Goal: Transaction & Acquisition: Book appointment/travel/reservation

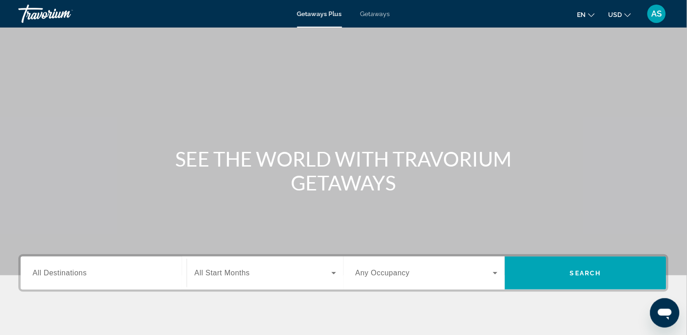
click at [65, 212] on div "Main content" at bounding box center [343, 137] width 687 height 275
drag, startPoint x: 0, startPoint y: 0, endPoint x: 65, endPoint y: 212, distance: 221.2
click at [65, 212] on div "Main content" at bounding box center [343, 137] width 687 height 275
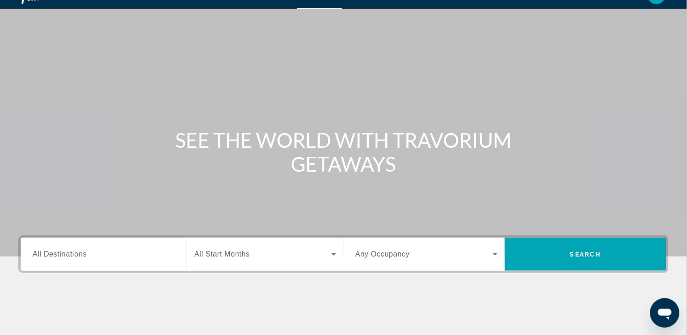
scroll to position [20, 0]
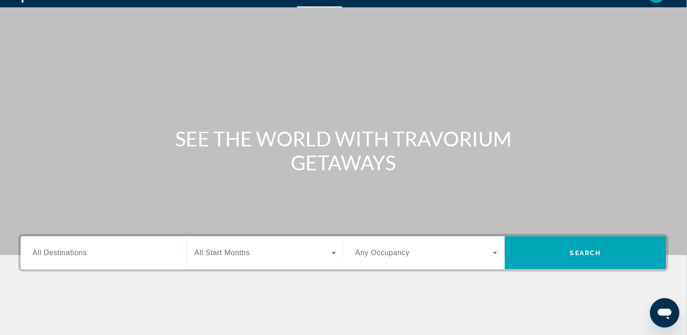
click at [86, 253] on input "Destination All Destinations" at bounding box center [104, 253] width 142 height 11
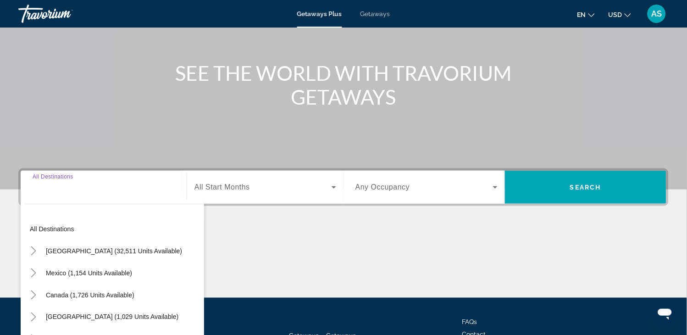
scroll to position [161, 0]
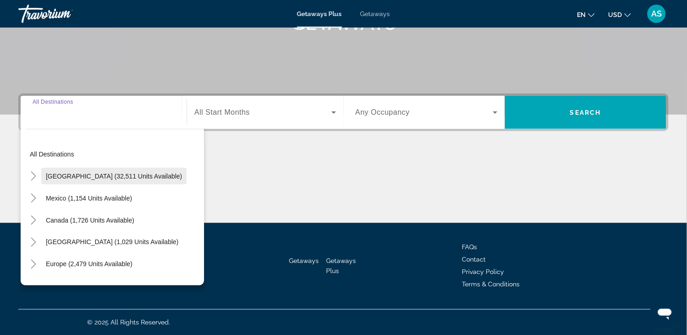
click at [86, 178] on span "[GEOGRAPHIC_DATA] (32,511 units available)" at bounding box center [114, 176] width 136 height 7
type input "**********"
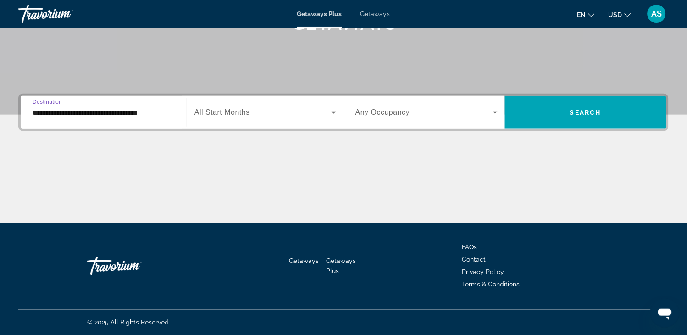
click at [228, 104] on div "Search widget" at bounding box center [266, 113] width 142 height 26
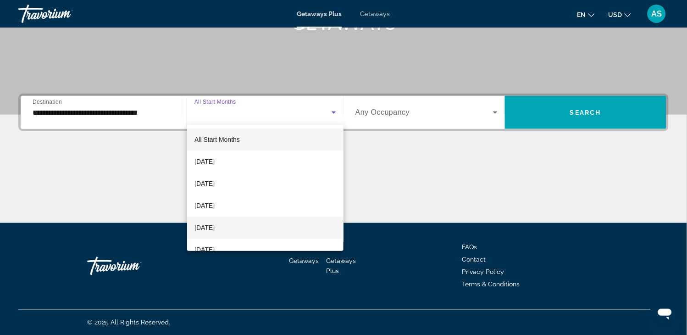
click at [215, 227] on span "[DATE]" at bounding box center [205, 227] width 20 height 11
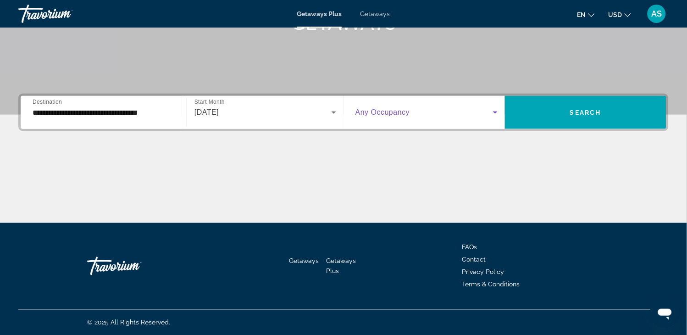
click at [485, 117] on span "Search widget" at bounding box center [425, 112] width 138 height 11
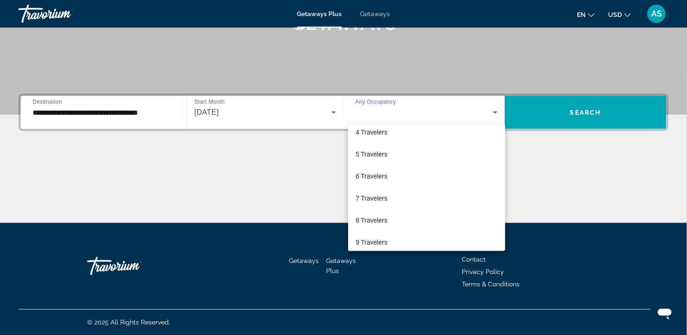
scroll to position [101, 0]
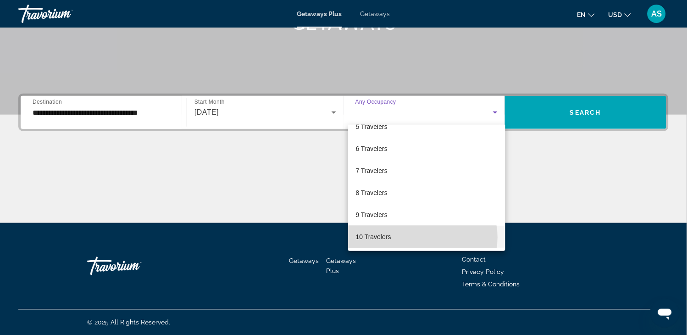
click at [422, 237] on mat-option "10 Travelers" at bounding box center [426, 237] width 157 height 22
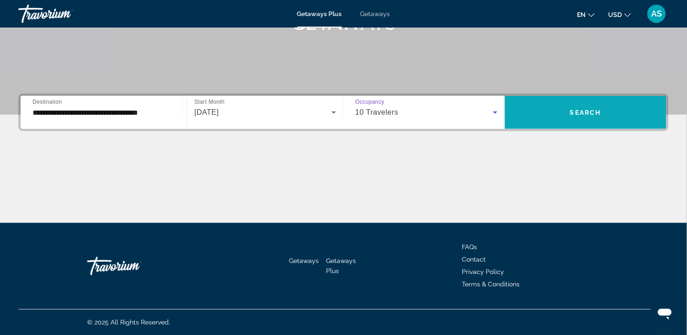
click at [563, 117] on span "Search widget" at bounding box center [585, 112] width 161 height 22
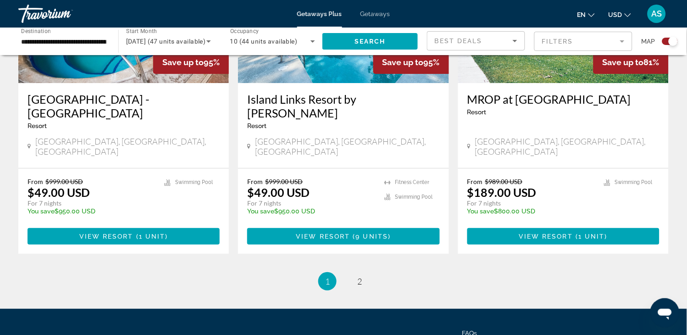
scroll to position [1441, 0]
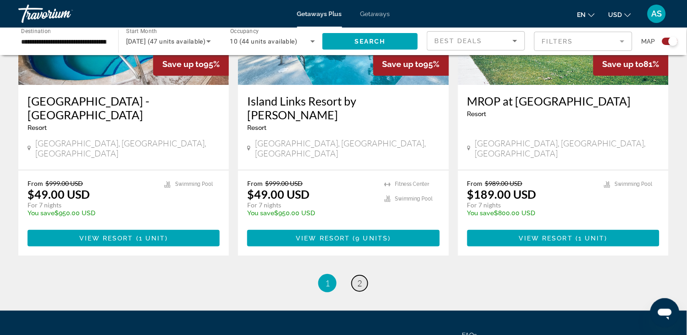
click at [361, 278] on span "2" at bounding box center [359, 283] width 5 height 10
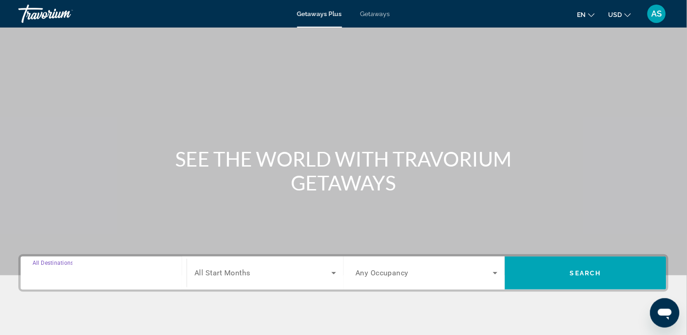
click at [105, 269] on input "Destination All Destinations" at bounding box center [104, 273] width 142 height 11
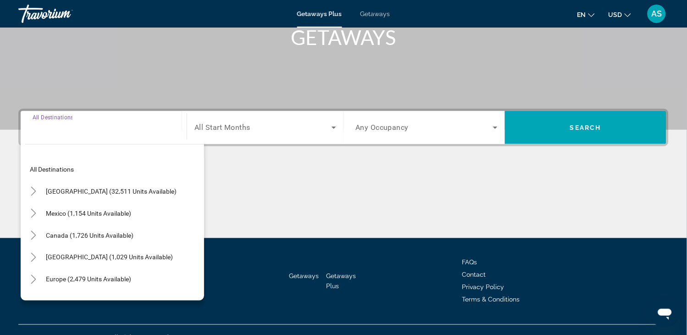
scroll to position [161, 0]
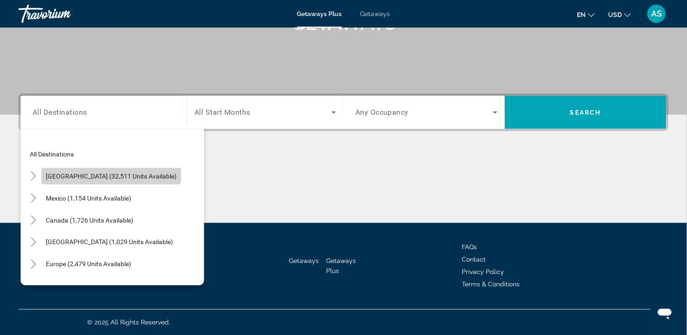
click at [111, 180] on span "Search widget" at bounding box center [111, 176] width 140 height 22
type input "**********"
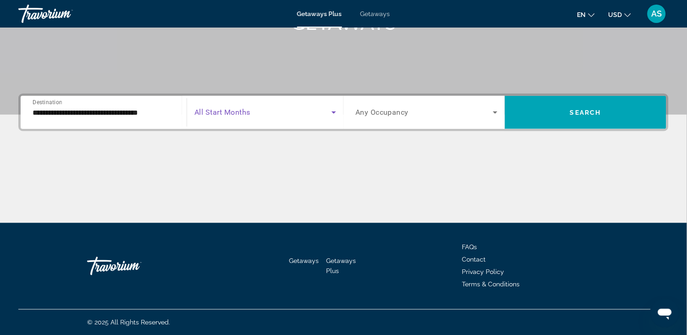
click at [277, 109] on span "Search widget" at bounding box center [263, 112] width 137 height 11
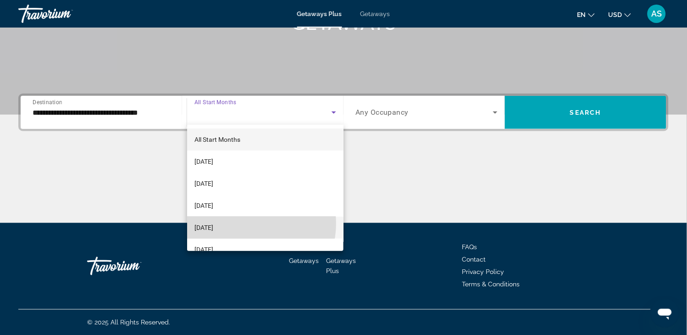
click at [245, 223] on mat-option "[DATE]" at bounding box center [265, 228] width 156 height 22
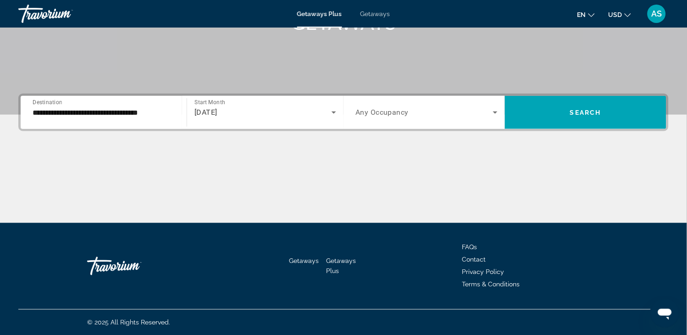
click at [434, 122] on div "Search widget" at bounding box center [427, 113] width 142 height 26
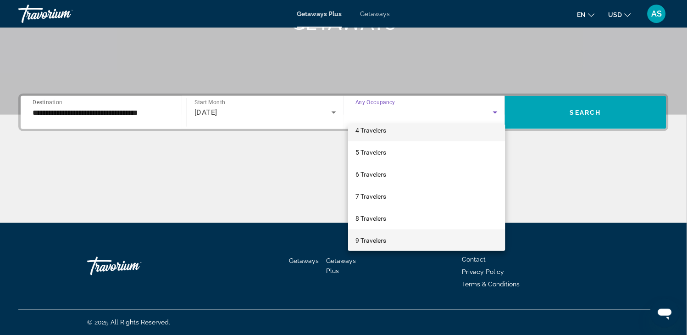
scroll to position [97, 0]
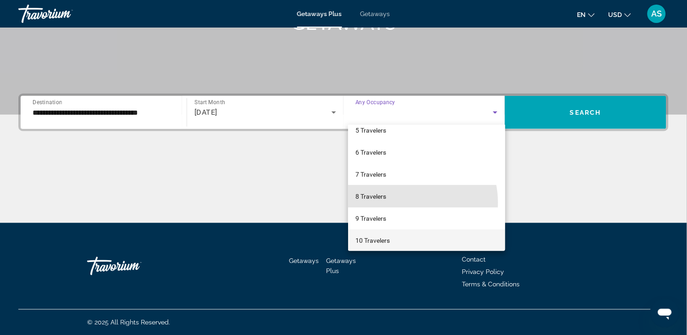
click at [402, 203] on mat-option "8 Travelers" at bounding box center [426, 196] width 157 height 22
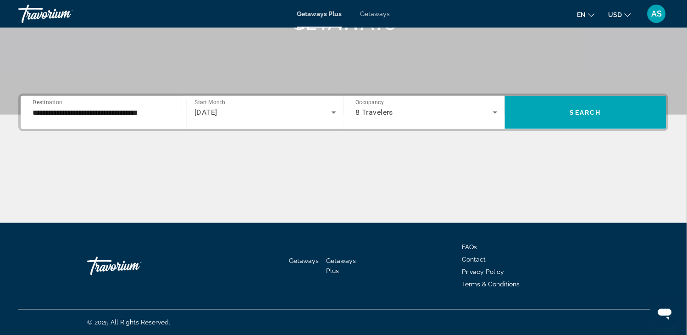
click at [489, 121] on div "8 Travelers" at bounding box center [427, 113] width 142 height 26
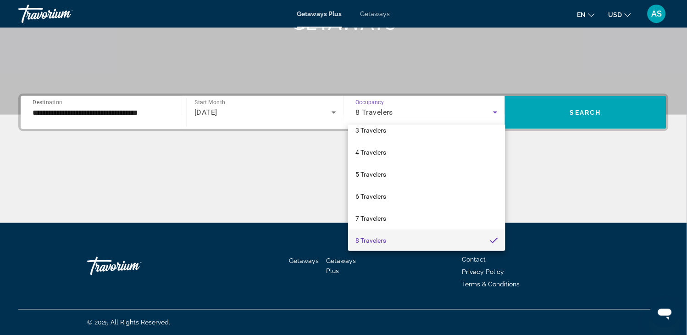
scroll to position [101, 0]
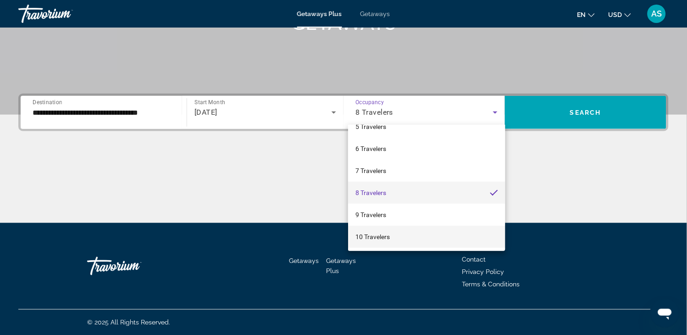
click at [446, 232] on mat-option "10 Travelers" at bounding box center [426, 237] width 157 height 22
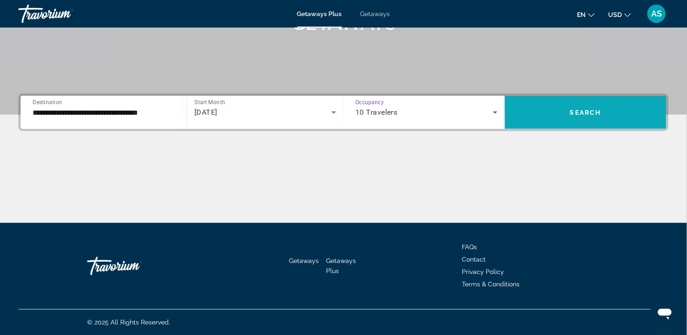
click at [563, 118] on span "Search widget" at bounding box center [585, 112] width 161 height 22
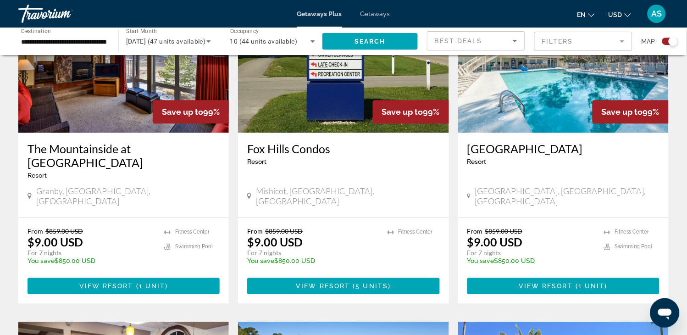
scroll to position [387, 0]
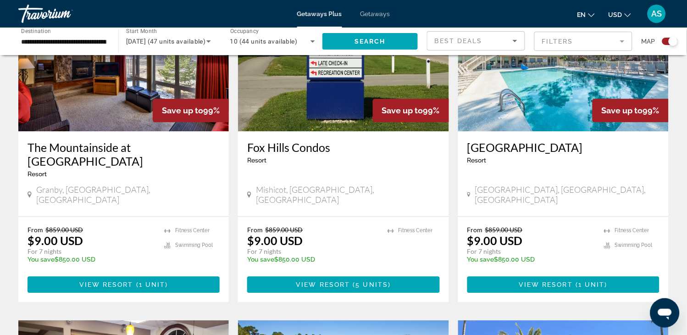
click at [563, 118] on img "Main content" at bounding box center [563, 57] width 211 height 147
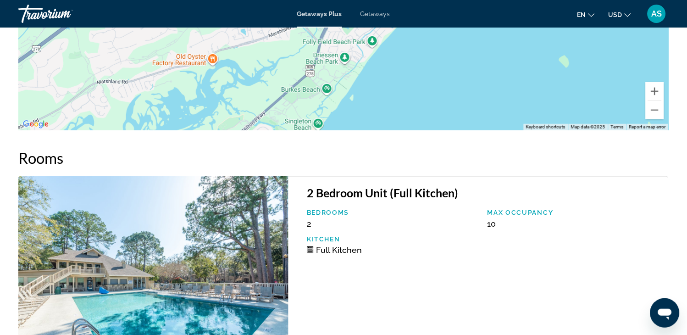
scroll to position [1637, 0]
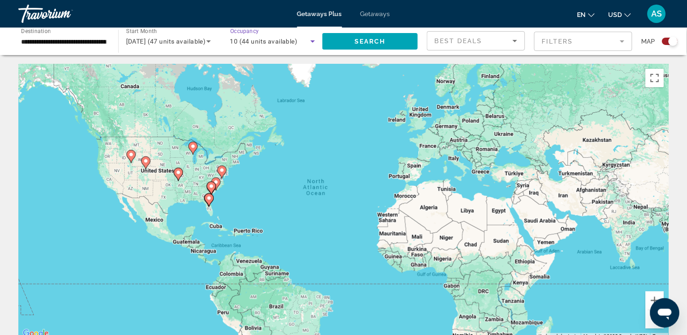
click at [313, 42] on icon "Search widget" at bounding box center [313, 41] width 5 height 2
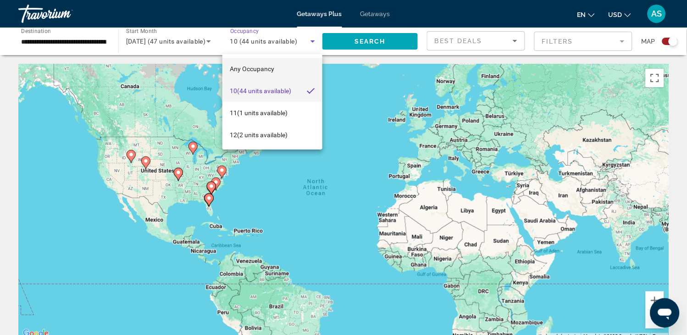
click at [278, 65] on mat-option "Any Occupancy" at bounding box center [273, 69] width 100 height 22
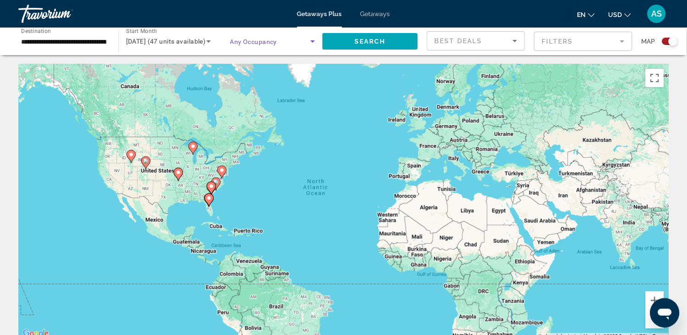
click at [263, 40] on span "Any Occupancy" at bounding box center [253, 41] width 47 height 7
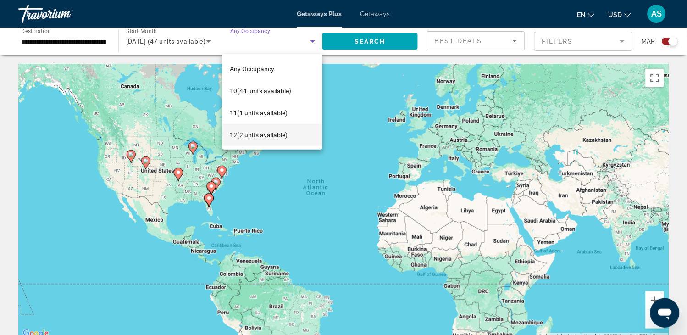
click at [369, 15] on div at bounding box center [343, 167] width 687 height 335
